Goal: Task Accomplishment & Management: Use online tool/utility

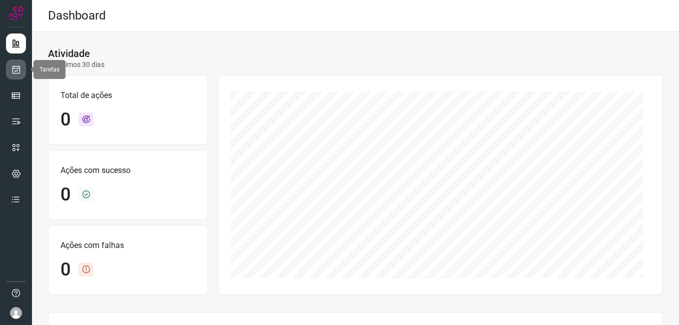
drag, startPoint x: 16, startPoint y: 69, endPoint x: 23, endPoint y: 69, distance: 7.0
click at [16, 69] on icon at bounding box center [16, 70] width 11 height 10
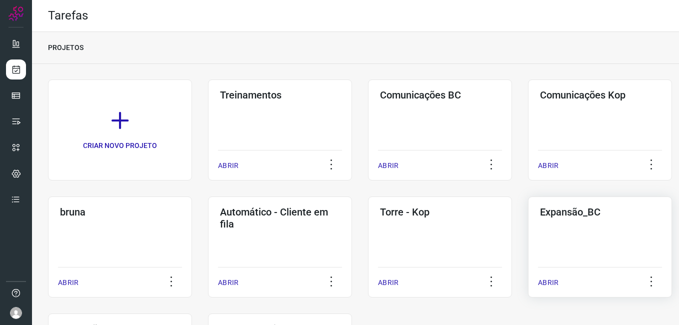
click at [554, 240] on div "Expansão_BC ABRIR" at bounding box center [600, 247] width 144 height 101
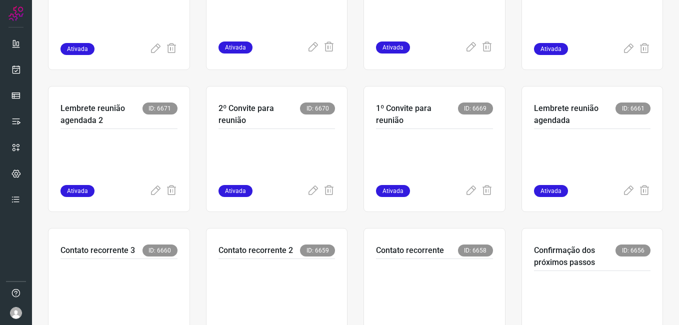
scroll to position [300, 0]
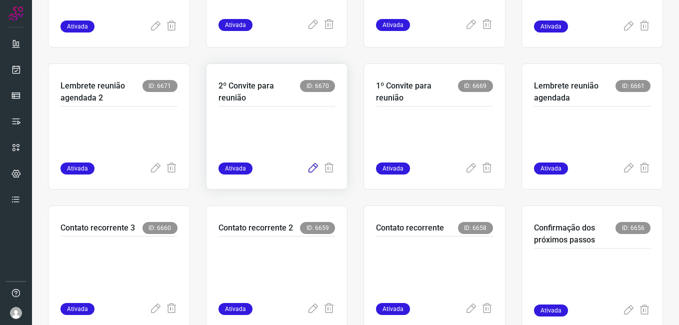
click at [312, 167] on icon at bounding box center [313, 169] width 12 height 12
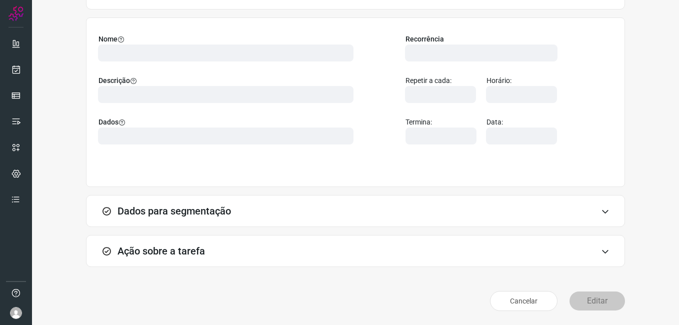
scroll to position [66, 0]
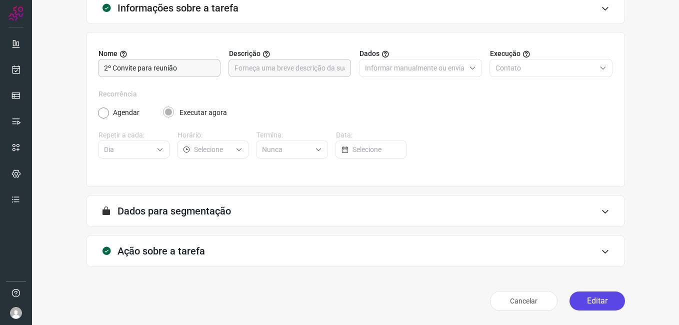
click at [580, 300] on button "Editar" at bounding box center [598, 301] width 56 height 19
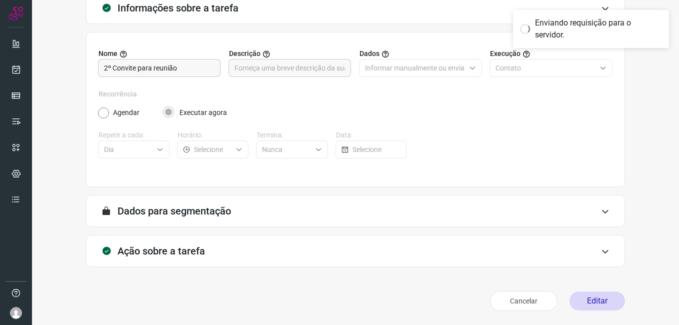
scroll to position [0, 0]
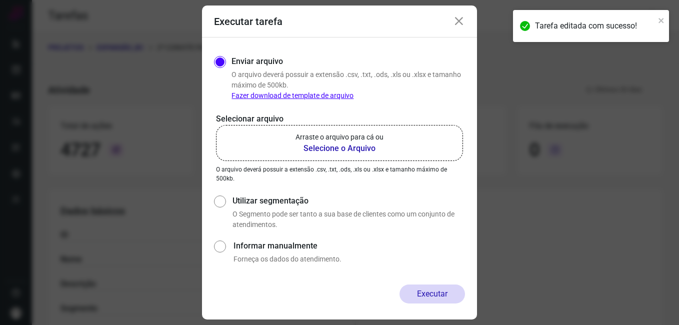
click at [331, 145] on b "Selecione o Arquivo" at bounding box center [340, 149] width 88 height 12
click at [0, 0] on input "Arraste o arquivo para cá ou Selecione o Arquivo" at bounding box center [0, 0] width 0 height 0
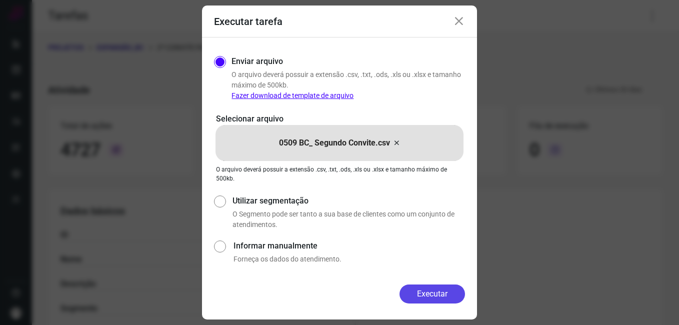
click at [424, 297] on button "Executar" at bounding box center [433, 294] width 66 height 19
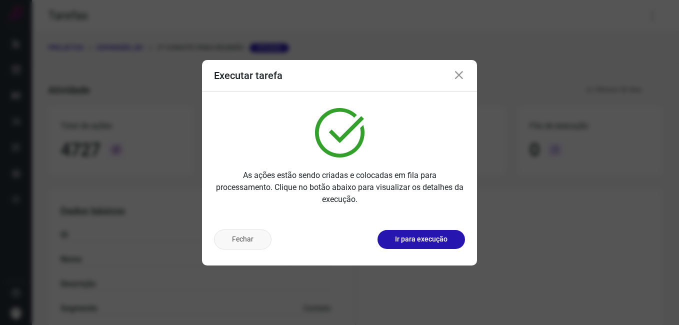
click at [263, 243] on button "Fechar" at bounding box center [243, 240] width 58 height 20
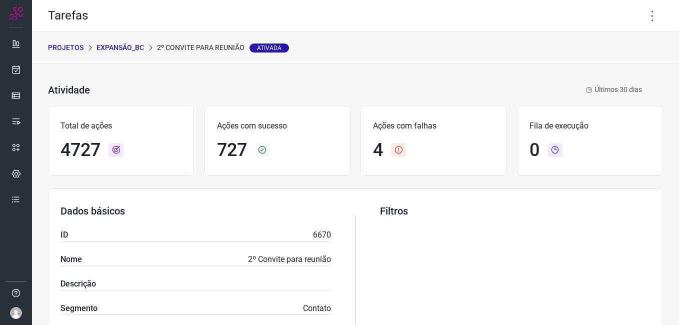
click at [118, 52] on p "Expansão_BC" at bounding box center [121, 48] width 48 height 11
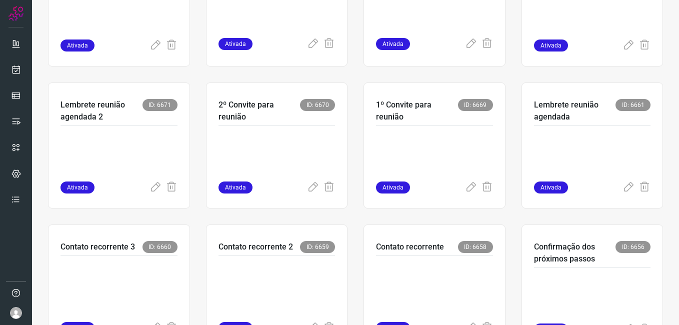
scroll to position [300, 0]
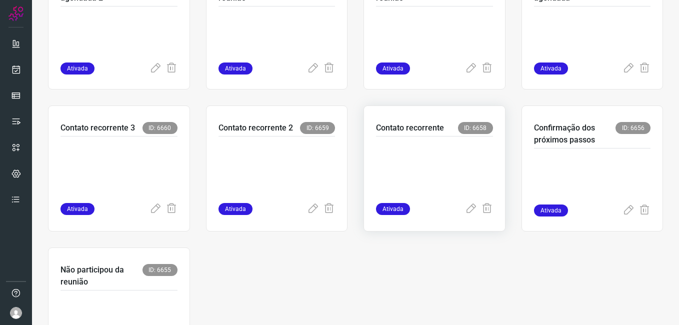
click at [397, 172] on p at bounding box center [434, 168] width 117 height 50
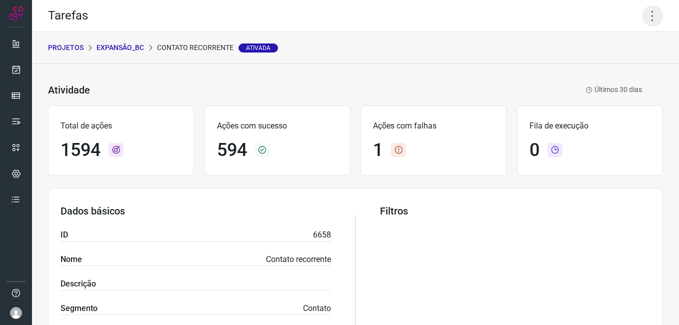
click at [644, 17] on icon at bounding box center [652, 16] width 21 height 21
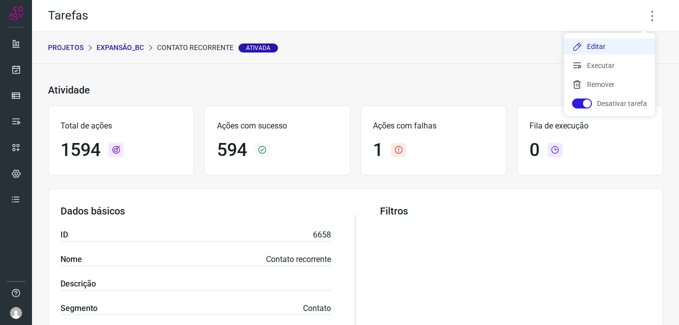
click at [596, 42] on li "Editar" at bounding box center [609, 47] width 91 height 16
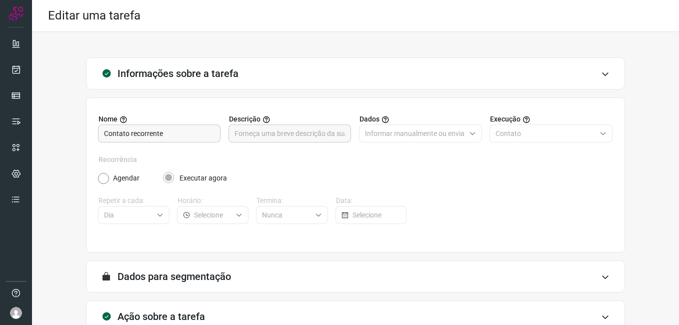
scroll to position [66, 0]
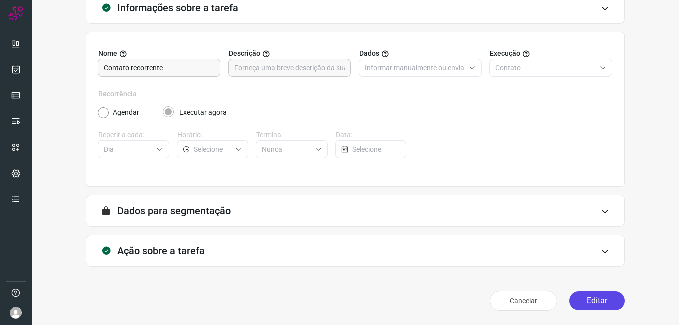
click at [582, 298] on button "Editar" at bounding box center [598, 301] width 56 height 19
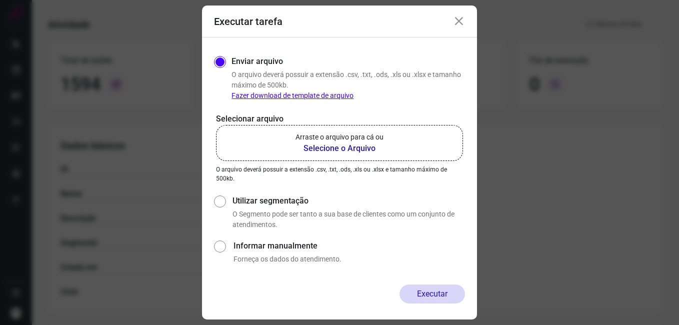
click at [329, 151] on b "Selecione o Arquivo" at bounding box center [340, 149] width 88 height 12
click at [0, 0] on input "Arraste o arquivo para cá ou Selecione o Arquivo" at bounding box center [0, 0] width 0 height 0
click at [463, 24] on icon at bounding box center [459, 22] width 12 height 12
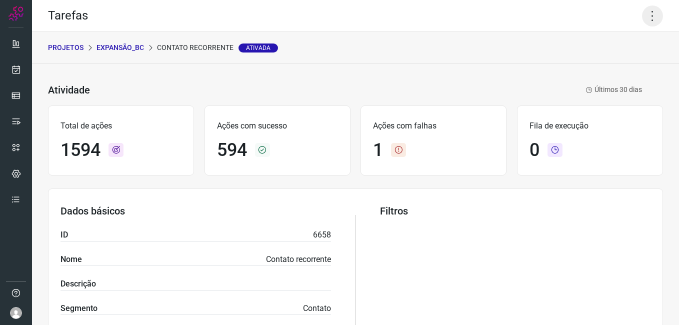
click at [643, 20] on icon at bounding box center [652, 16] width 21 height 21
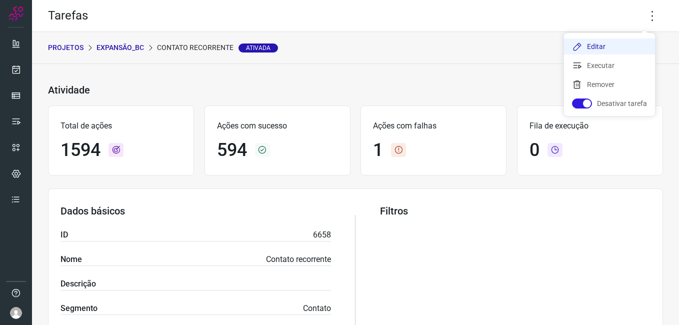
click at [605, 44] on li "Editar" at bounding box center [609, 47] width 91 height 16
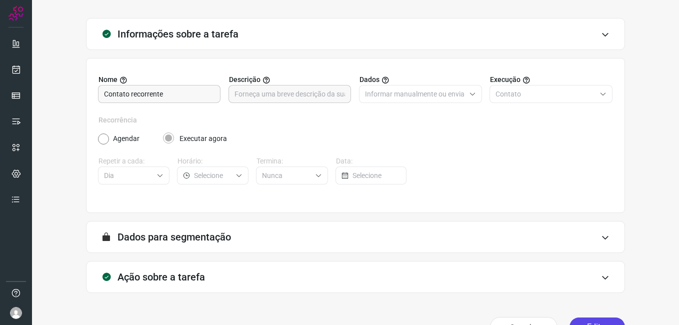
scroll to position [66, 0]
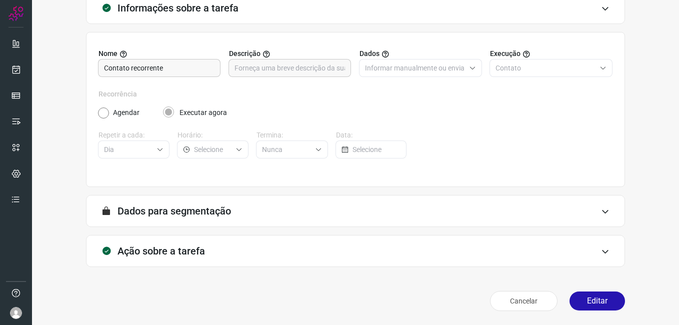
drag, startPoint x: 584, startPoint y: 303, endPoint x: 475, endPoint y: 266, distance: 114.5
click at [584, 303] on button "Editar" at bounding box center [598, 301] width 56 height 19
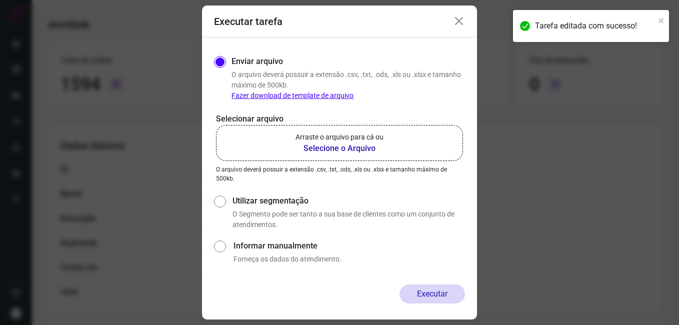
click at [356, 149] on b "Selecione o Arquivo" at bounding box center [340, 149] width 88 height 12
click at [0, 0] on input "Arraste o arquivo para cá ou Selecione o Arquivo" at bounding box center [0, 0] width 0 height 0
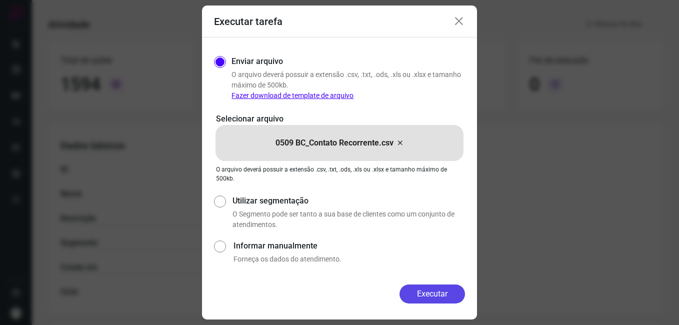
click at [404, 292] on button "Executar" at bounding box center [433, 294] width 66 height 19
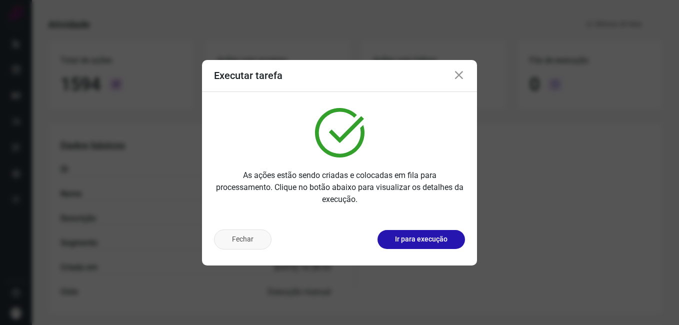
click at [263, 240] on button "Fechar" at bounding box center [243, 240] width 58 height 20
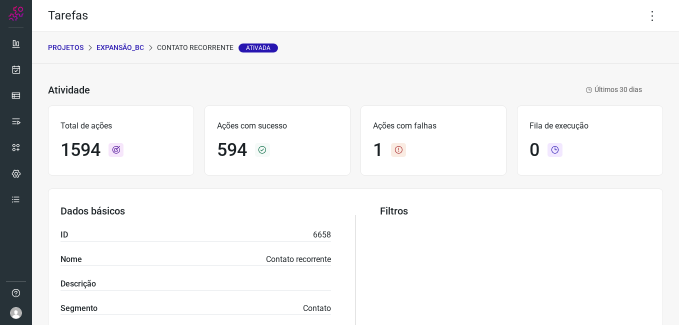
click at [131, 49] on p "Expansão_BC" at bounding box center [121, 48] width 48 height 11
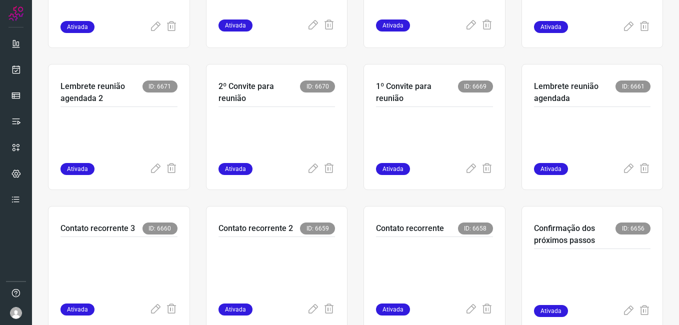
scroll to position [300, 0]
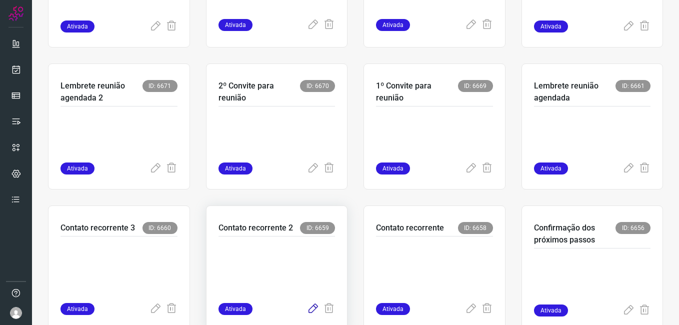
click at [307, 311] on icon at bounding box center [313, 309] width 12 height 12
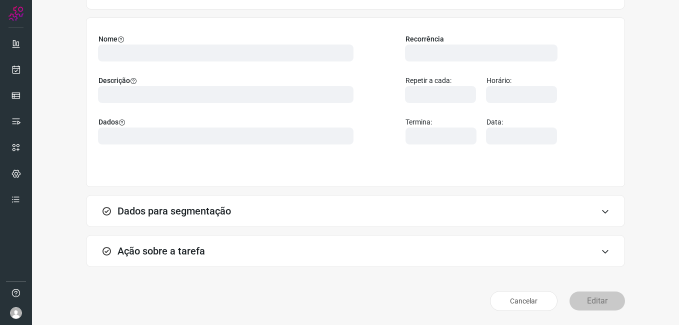
scroll to position [66, 0]
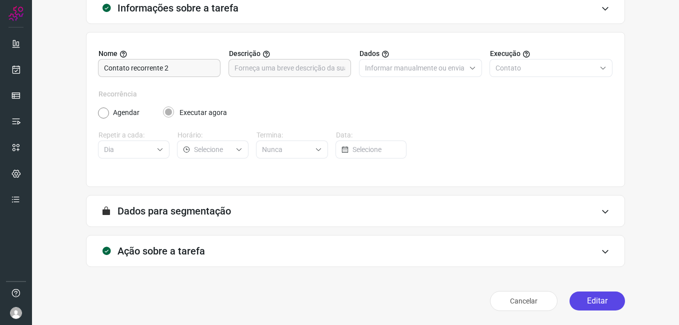
click at [582, 302] on button "Editar" at bounding box center [598, 301] width 56 height 19
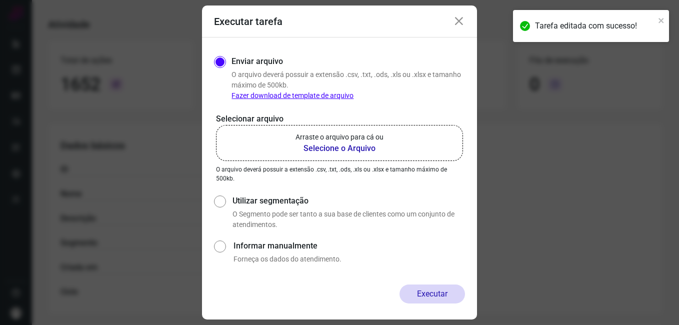
click at [338, 143] on b "Selecione o Arquivo" at bounding box center [340, 149] width 88 height 12
click at [0, 0] on input "Arraste o arquivo para cá ou Selecione o Arquivo" at bounding box center [0, 0] width 0 height 0
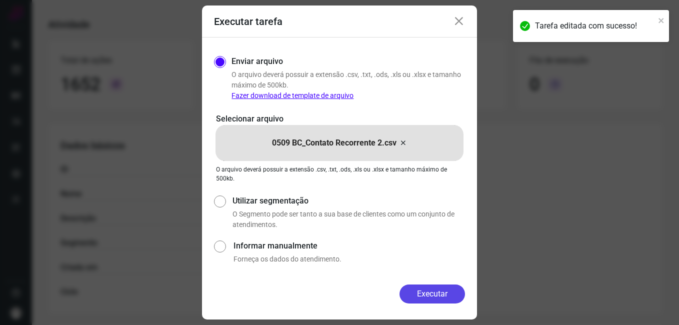
click at [412, 292] on button "Executar" at bounding box center [433, 294] width 66 height 19
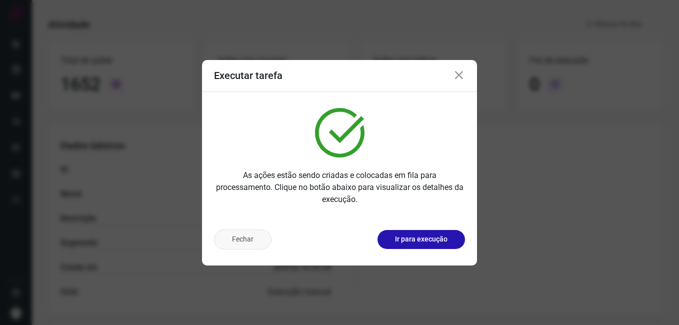
click at [232, 241] on button "Fechar" at bounding box center [243, 240] width 58 height 20
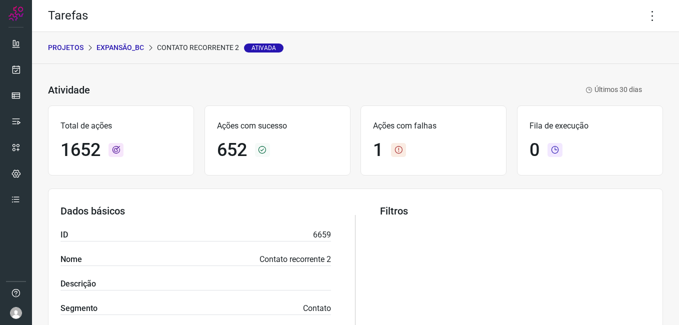
click at [122, 47] on p "Expansão_BC" at bounding box center [121, 48] width 48 height 11
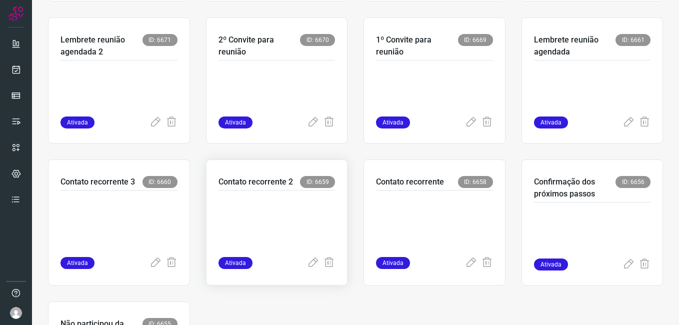
scroll to position [350, 0]
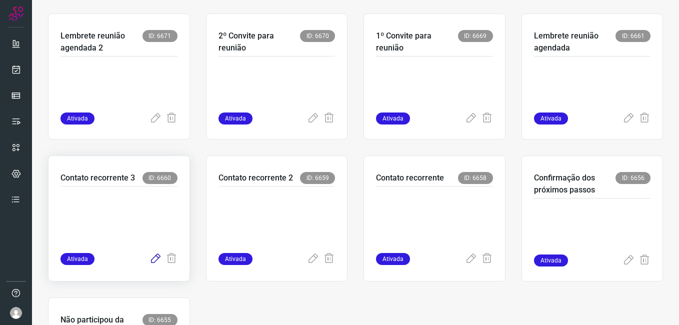
click at [151, 260] on icon at bounding box center [156, 259] width 12 height 12
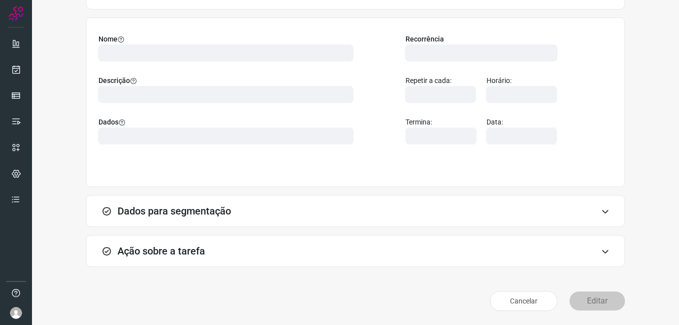
scroll to position [66, 0]
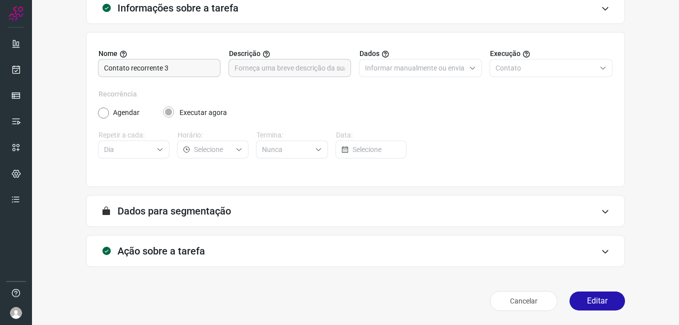
click at [587, 311] on div "Cancelar Editar" at bounding box center [355, 301] width 539 height 28
click at [607, 298] on button "Editar" at bounding box center [598, 301] width 56 height 19
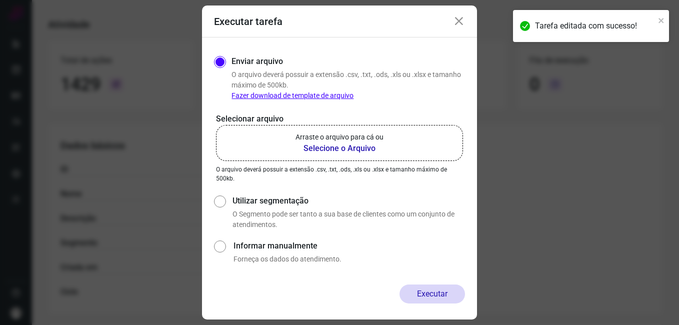
click at [318, 140] on p "Arraste o arquivo para cá ou" at bounding box center [340, 137] width 88 height 11
click at [0, 0] on input "Arraste o arquivo para cá ou Selecione o Arquivo" at bounding box center [0, 0] width 0 height 0
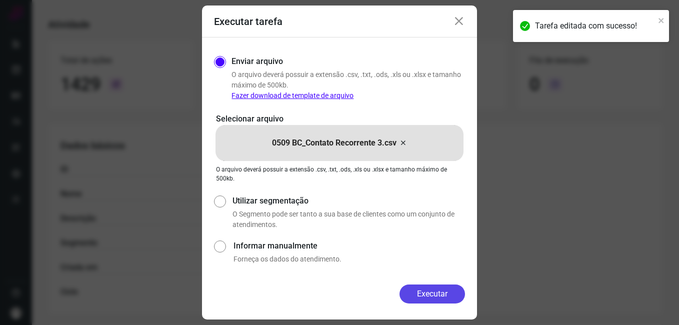
click at [419, 295] on button "Executar" at bounding box center [433, 294] width 66 height 19
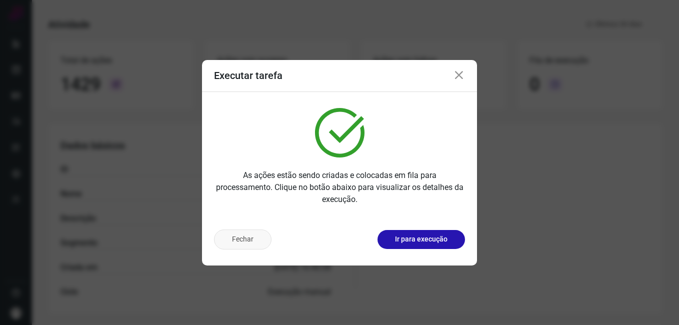
click at [249, 246] on button "Fechar" at bounding box center [243, 240] width 58 height 20
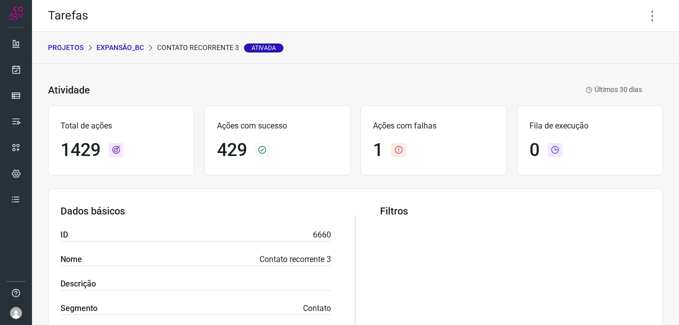
click at [120, 47] on p "Expansão_BC" at bounding box center [121, 48] width 48 height 11
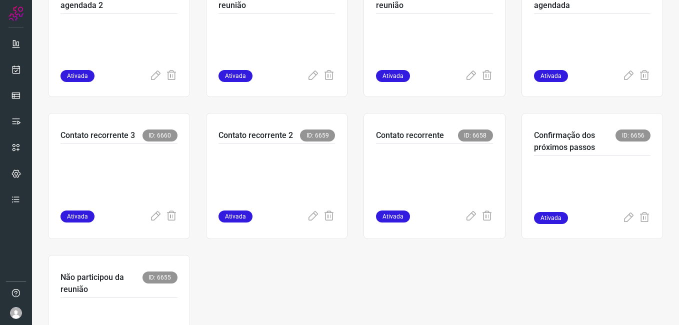
scroll to position [450, 0]
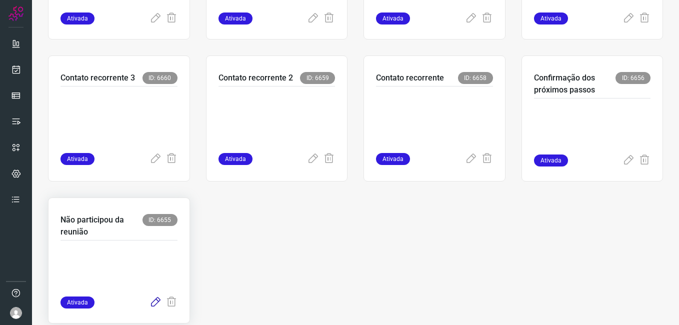
click at [154, 298] on icon at bounding box center [156, 303] width 12 height 12
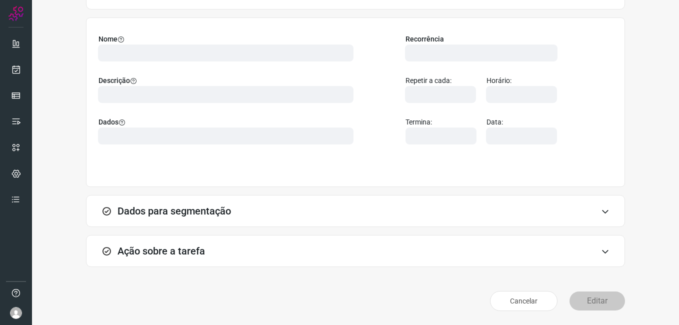
scroll to position [66, 0]
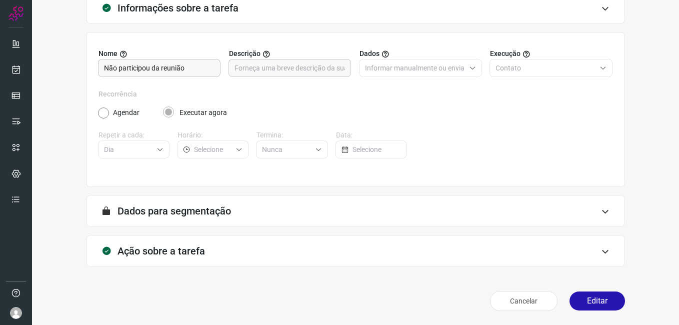
click at [585, 305] on button "Editar" at bounding box center [598, 301] width 56 height 19
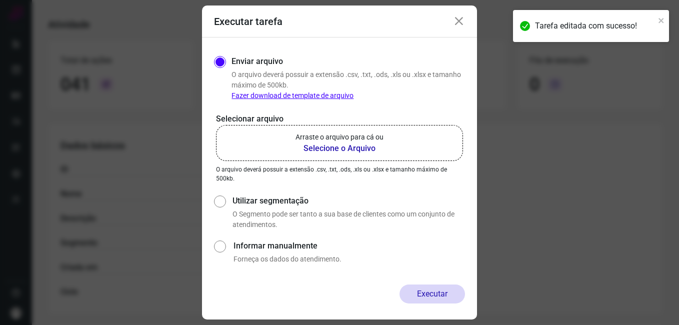
click at [335, 148] on b "Selecione o Arquivo" at bounding box center [340, 149] width 88 height 12
click at [0, 0] on input "Arraste o arquivo para cá ou Selecione o Arquivo" at bounding box center [0, 0] width 0 height 0
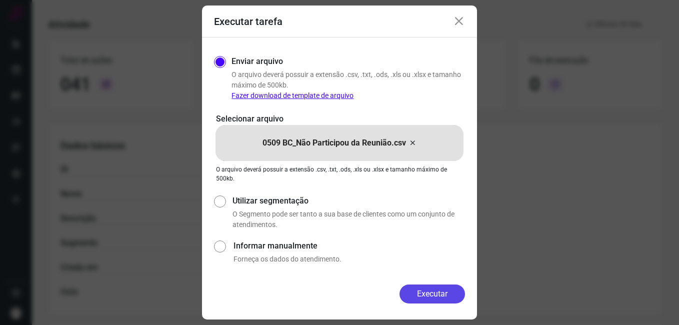
click at [400, 292] on button "Executar" at bounding box center [433, 294] width 66 height 19
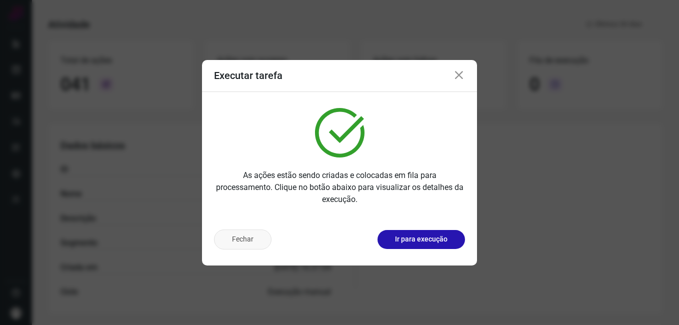
click at [238, 235] on button "Fechar" at bounding box center [243, 240] width 58 height 20
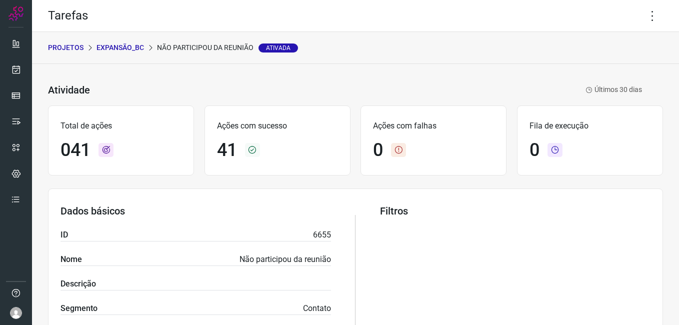
click at [132, 53] on div "PROJETOS Expansão_BC Não participou da reunião Ativada" at bounding box center [355, 48] width 647 height 32
click at [131, 45] on p "Expansão_BC" at bounding box center [121, 48] width 48 height 11
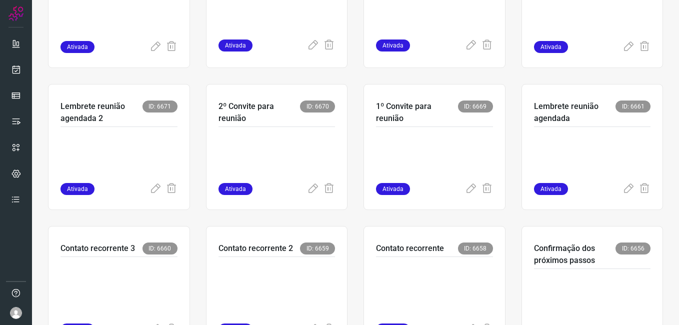
scroll to position [300, 0]
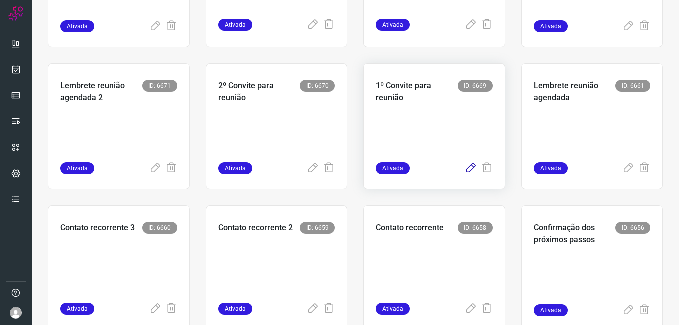
click at [465, 165] on icon at bounding box center [471, 169] width 12 height 12
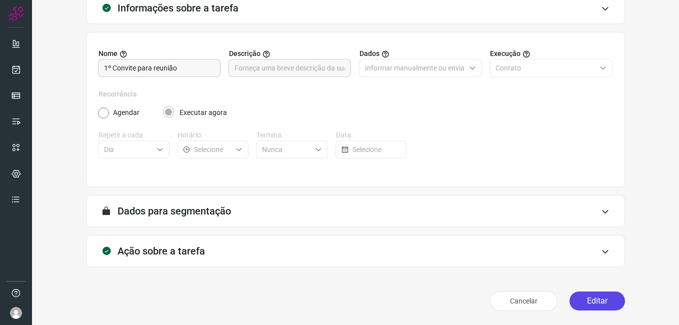
click at [590, 301] on button "Editar" at bounding box center [598, 301] width 56 height 19
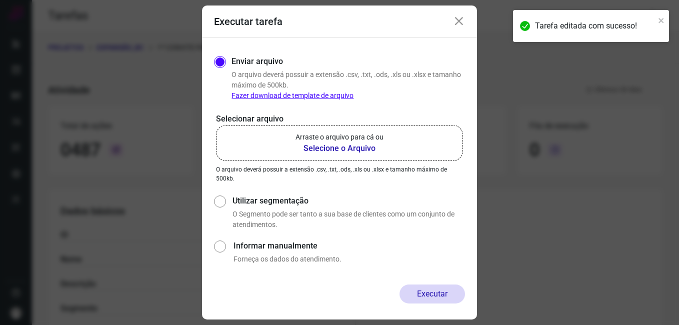
click at [327, 150] on b "Selecione o Arquivo" at bounding box center [340, 149] width 88 height 12
click at [0, 0] on input "Arraste o arquivo para cá ou Selecione o Arquivo" at bounding box center [0, 0] width 0 height 0
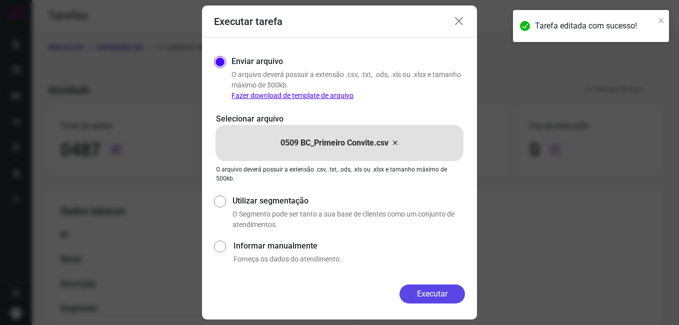
click at [433, 289] on button "Executar" at bounding box center [433, 294] width 66 height 19
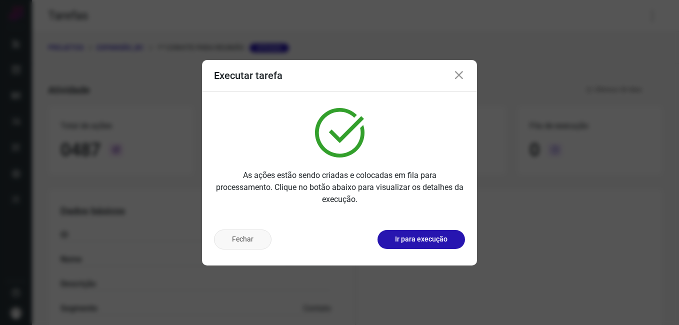
click at [266, 244] on button "Fechar" at bounding box center [243, 240] width 58 height 20
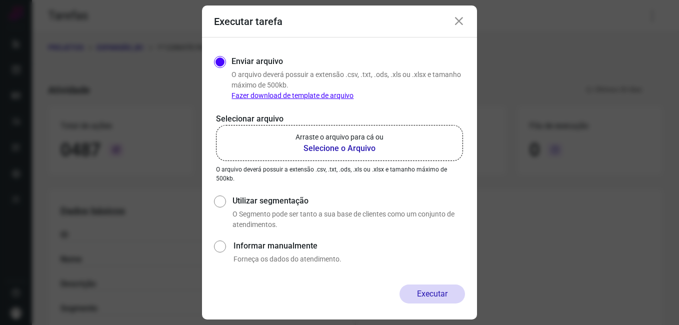
click at [462, 25] on icon at bounding box center [459, 22] width 12 height 12
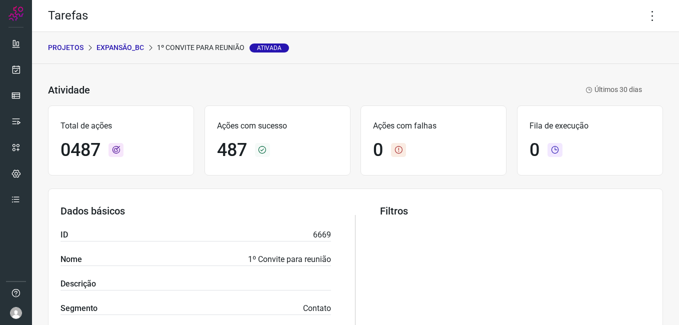
click at [126, 50] on p "Expansão_BC" at bounding box center [121, 48] width 48 height 11
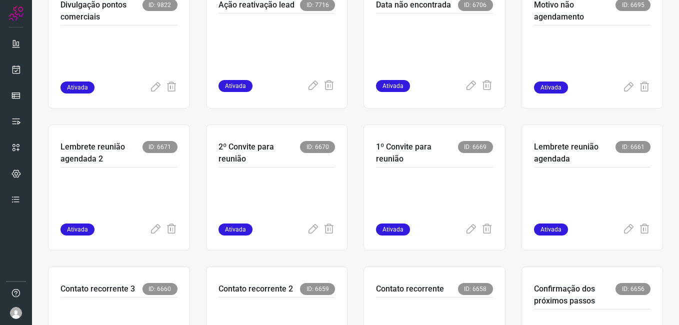
scroll to position [300, 0]
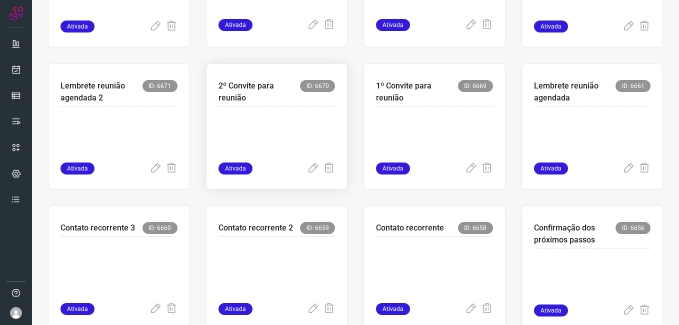
click at [263, 140] on p at bounding box center [277, 138] width 117 height 50
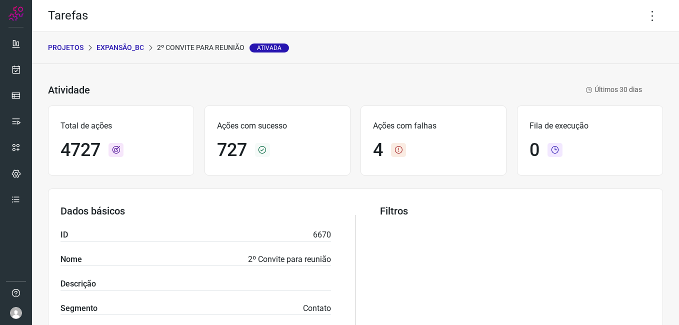
click at [130, 49] on p "Expansão_BC" at bounding box center [121, 48] width 48 height 11
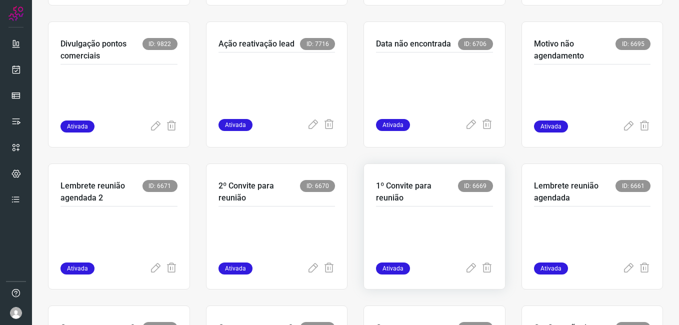
scroll to position [300, 0]
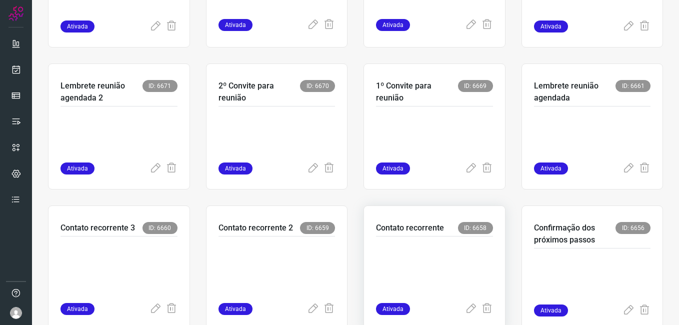
click at [389, 266] on p at bounding box center [434, 268] width 117 height 50
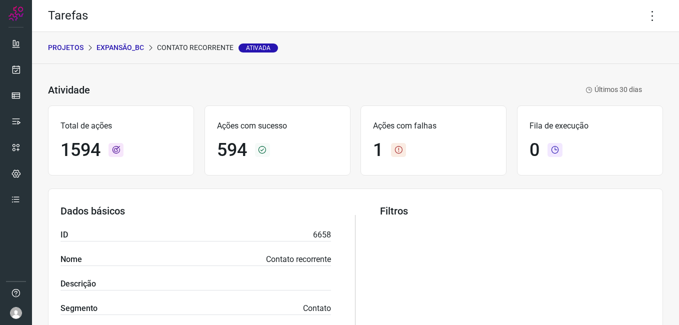
click at [127, 49] on p "Expansão_BC" at bounding box center [121, 48] width 48 height 11
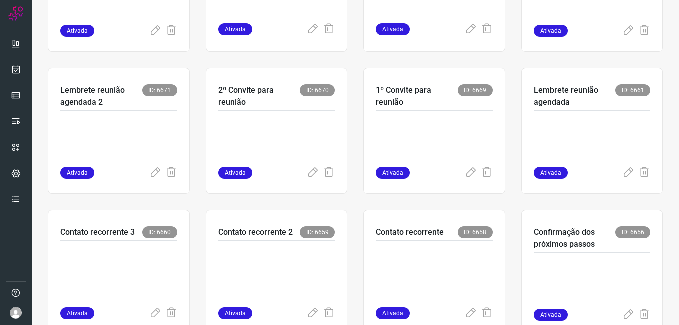
scroll to position [300, 0]
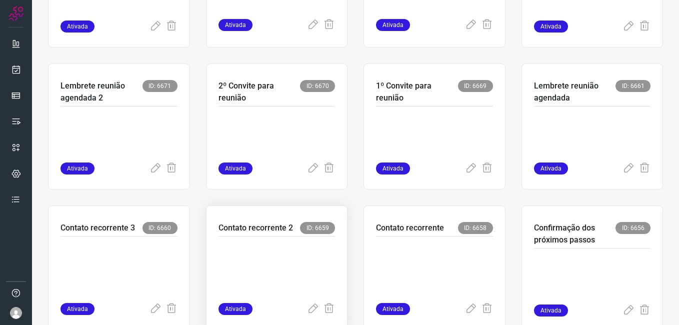
click at [251, 255] on p at bounding box center [277, 268] width 117 height 50
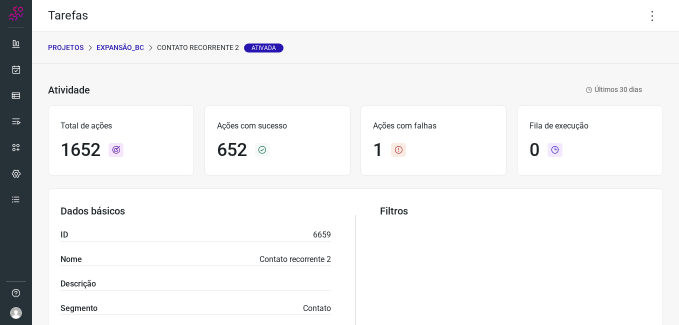
click at [136, 47] on p "Expansão_BC" at bounding box center [121, 48] width 48 height 11
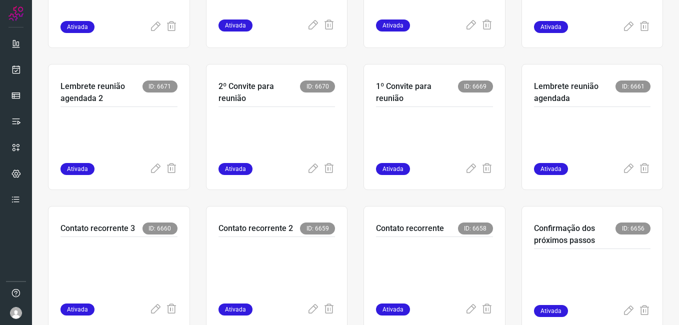
scroll to position [300, 0]
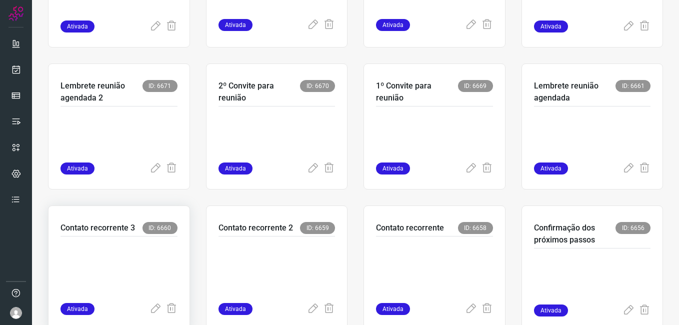
click at [160, 263] on p at bounding box center [119, 268] width 117 height 50
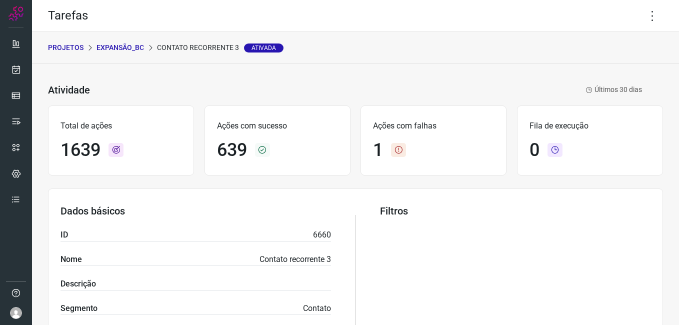
click at [112, 50] on p "Expansão_BC" at bounding box center [121, 48] width 48 height 11
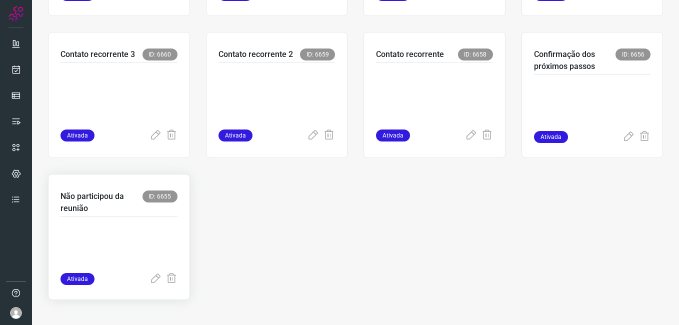
click at [151, 222] on div at bounding box center [119, 245] width 117 height 56
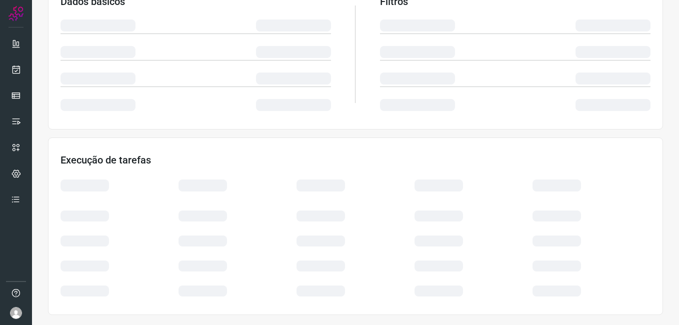
scroll to position [192, 0]
